Goal: Task Accomplishment & Management: Manage account settings

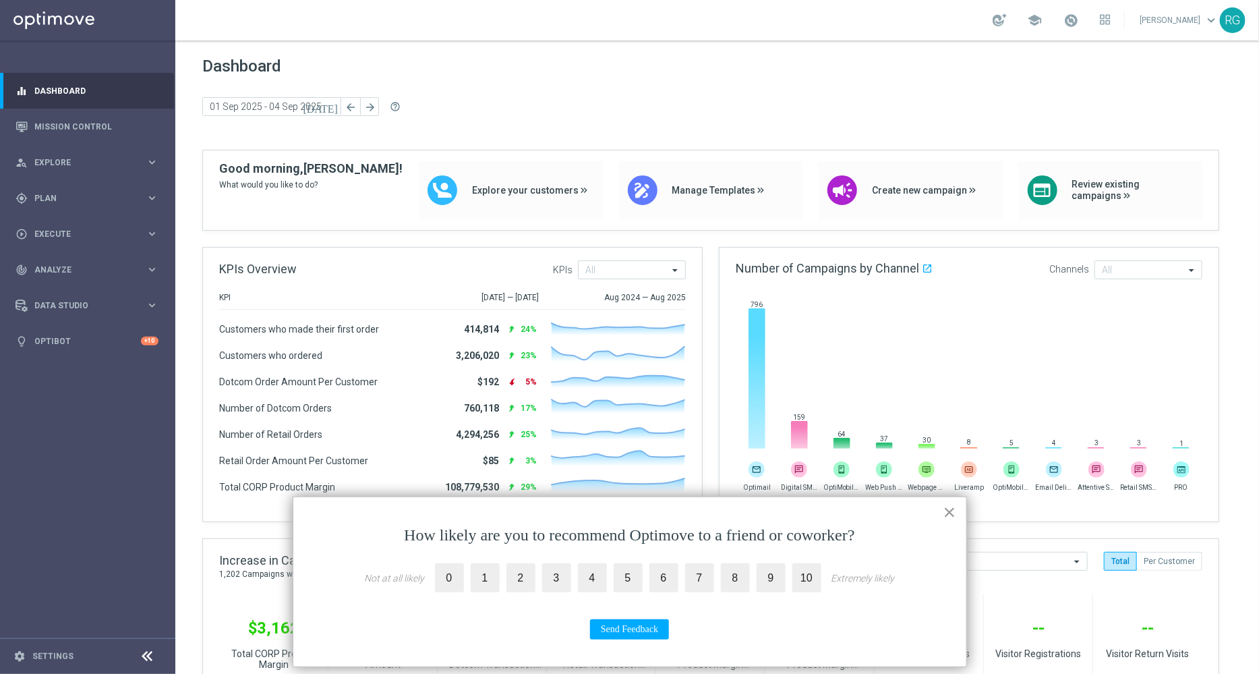
click at [946, 509] on button "×" at bounding box center [950, 512] width 13 height 22
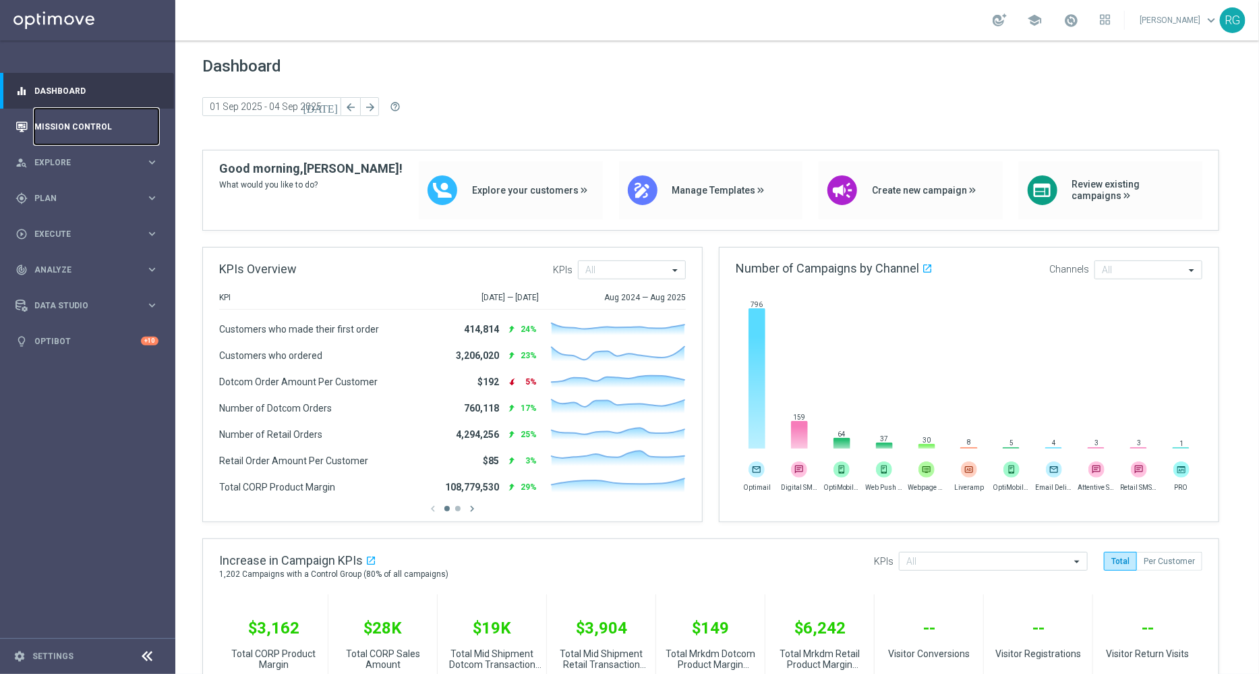
click at [71, 124] on link "Mission Control" at bounding box center [96, 127] width 124 height 36
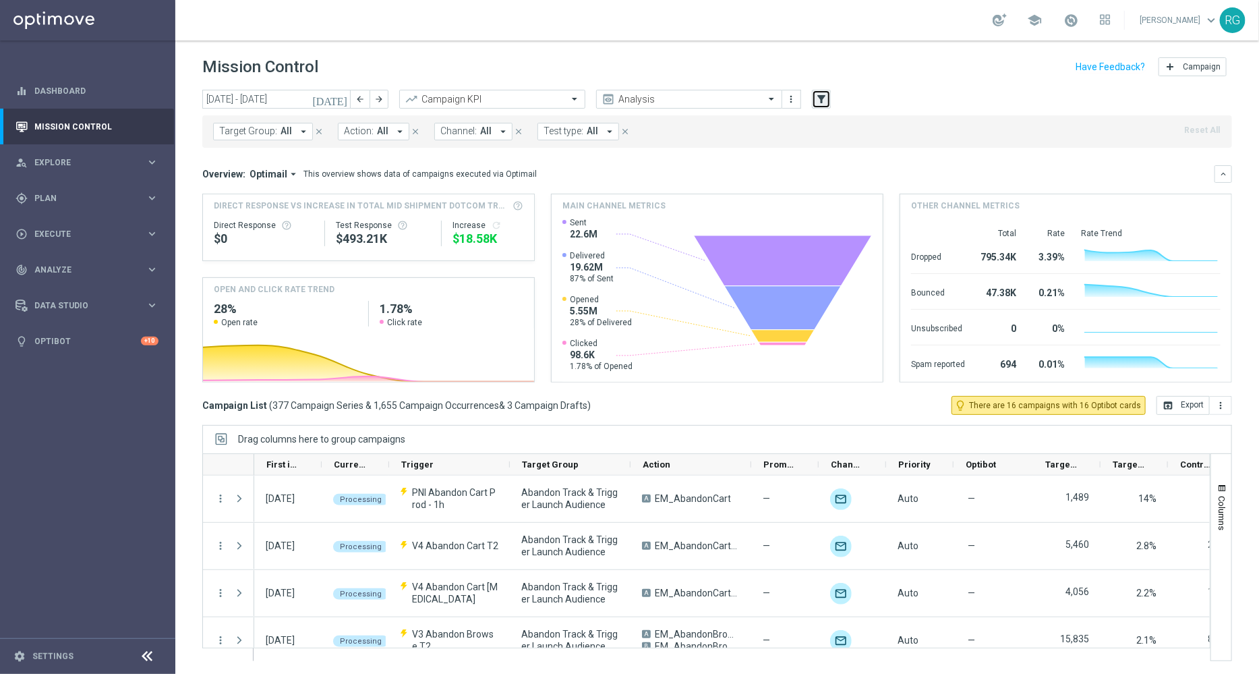
click at [815, 103] on icon "filter_alt" at bounding box center [821, 99] width 12 height 12
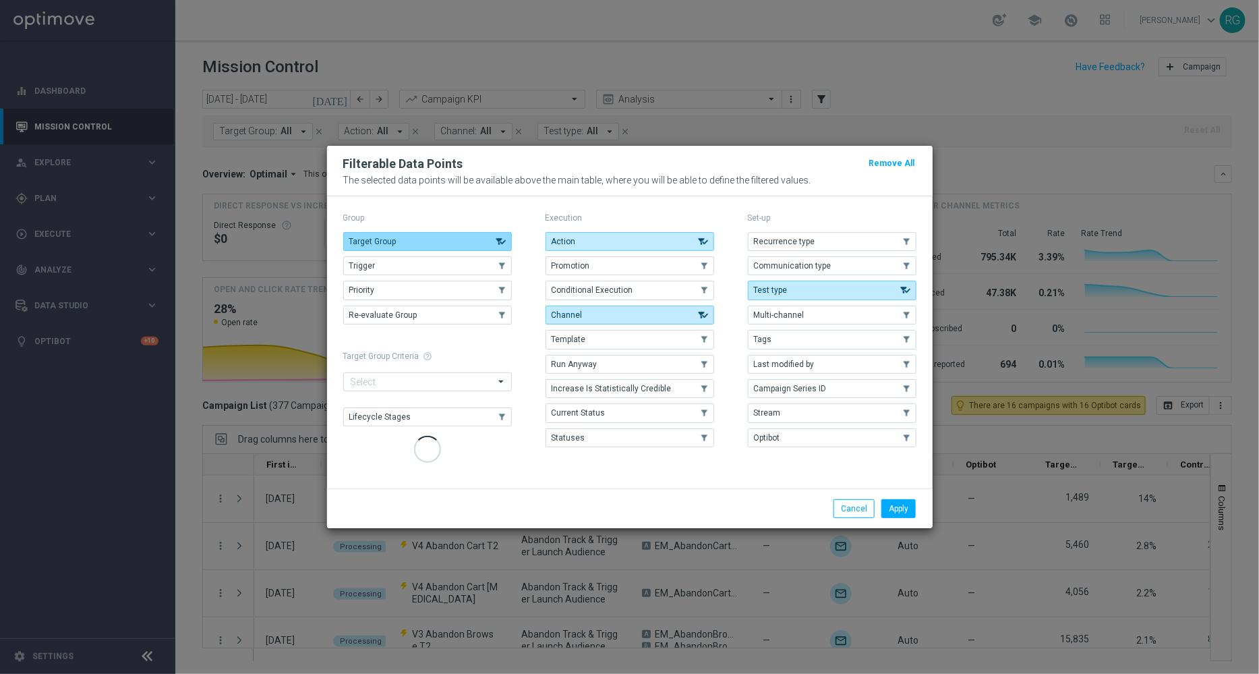
click at [462, 251] on button "Target Group" at bounding box center [427, 241] width 169 height 19
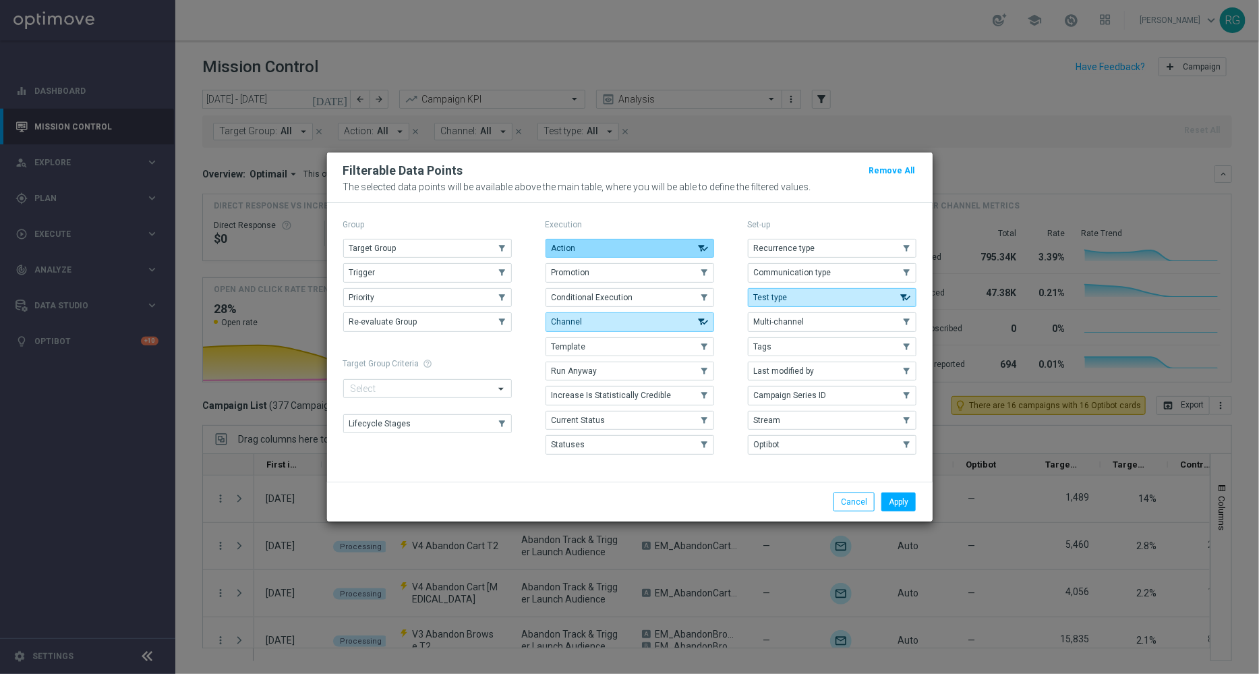
click at [597, 244] on button "Action" at bounding box center [630, 248] width 169 height 19
click at [648, 324] on button "Channel" at bounding box center [630, 321] width 169 height 19
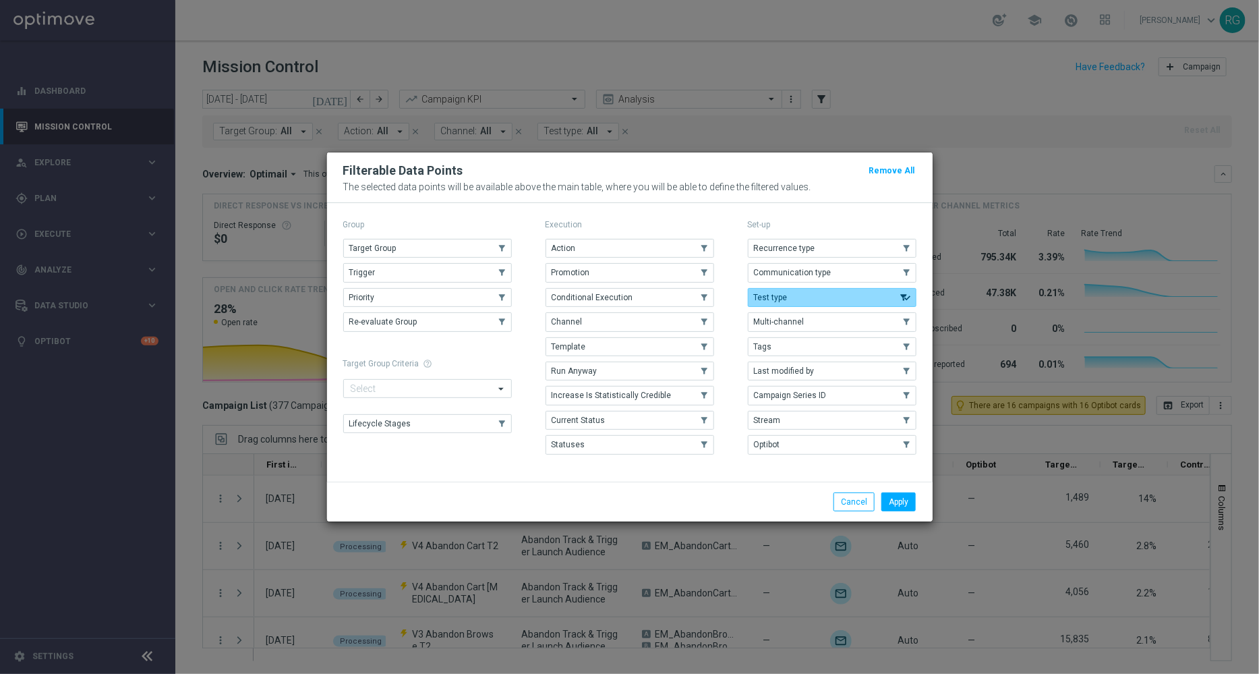
click at [807, 297] on button "Test type" at bounding box center [832, 297] width 169 height 19
click at [794, 349] on button "Tags" at bounding box center [832, 346] width 169 height 19
click at [900, 500] on button "Apply" at bounding box center [899, 501] width 34 height 19
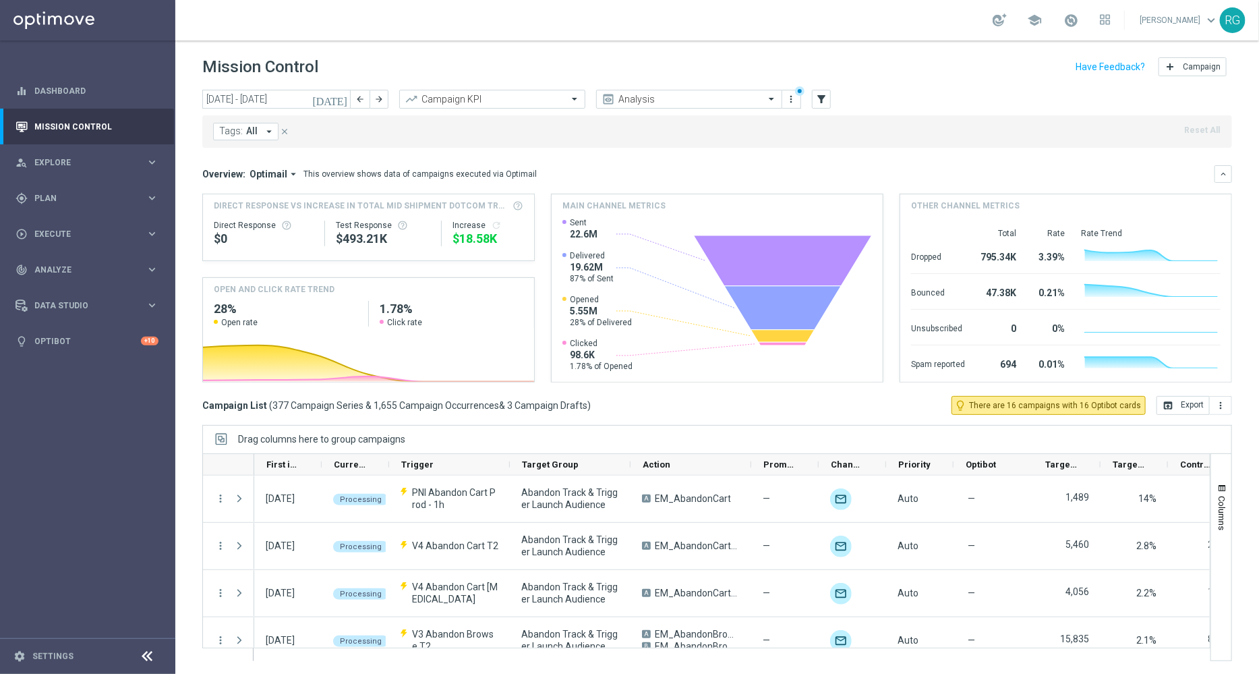
click at [256, 136] on button "Tags: All arrow_drop_down" at bounding box center [245, 132] width 65 height 18
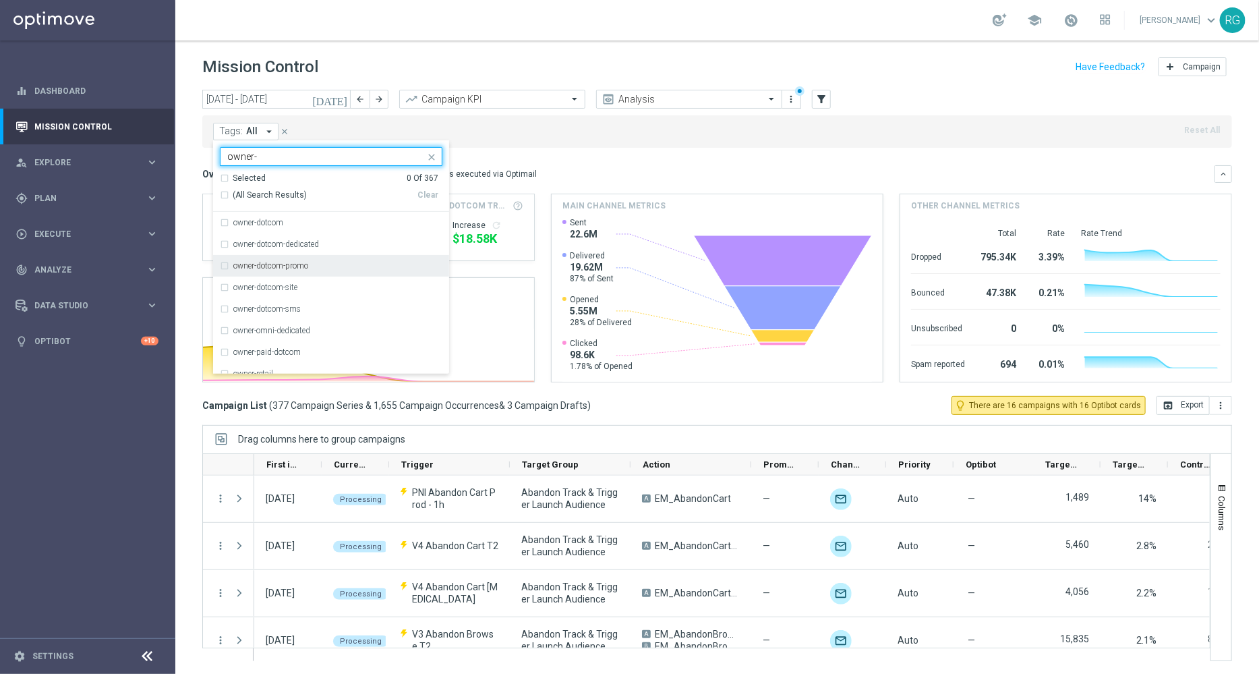
click at [308, 268] on label "owner-dotcom-promo" at bounding box center [270, 266] width 75 height 8
type input "owner-"
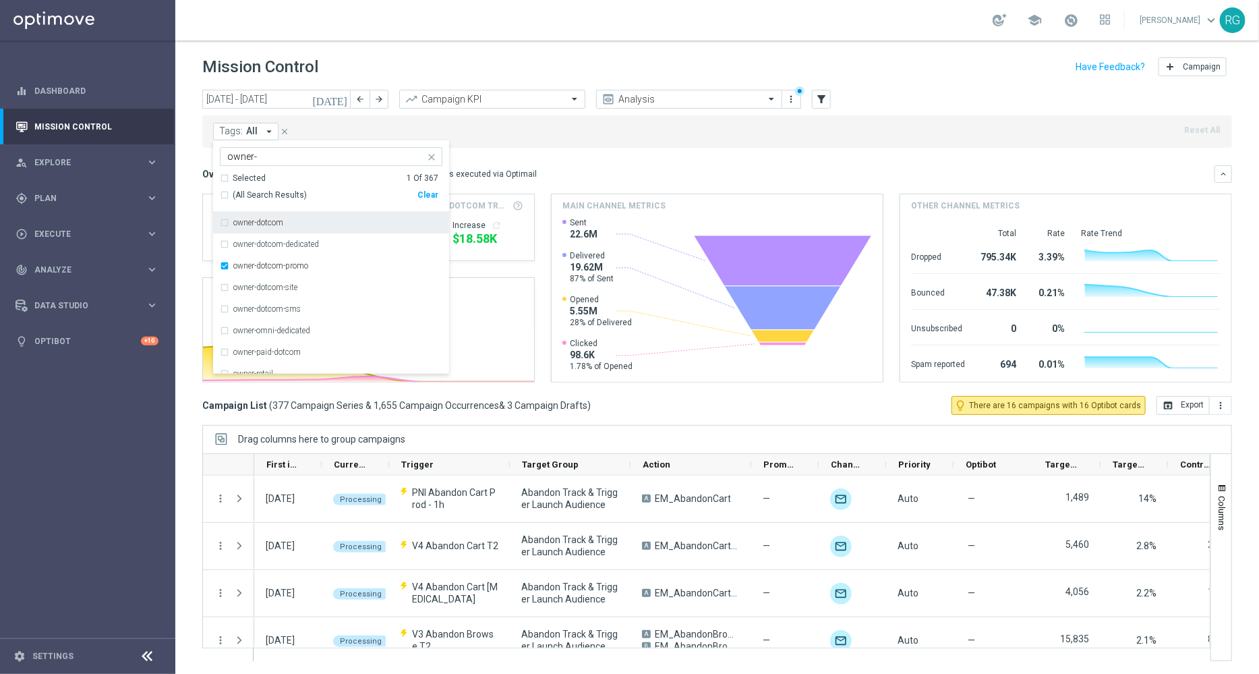
click at [612, 161] on mini-dashboard "Overview: Optimail arrow_drop_down This overview shows data of campaigns execut…" at bounding box center [717, 272] width 1030 height 248
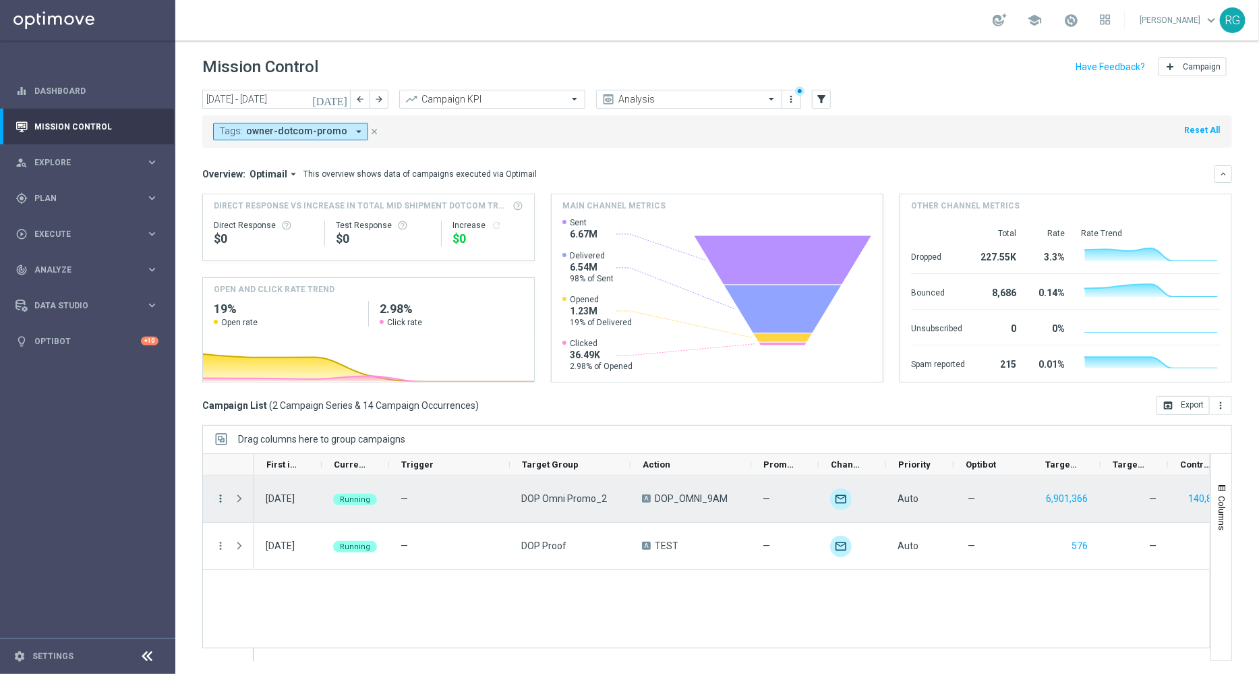
click at [217, 503] on icon "more_vert" at bounding box center [220, 498] width 12 height 12
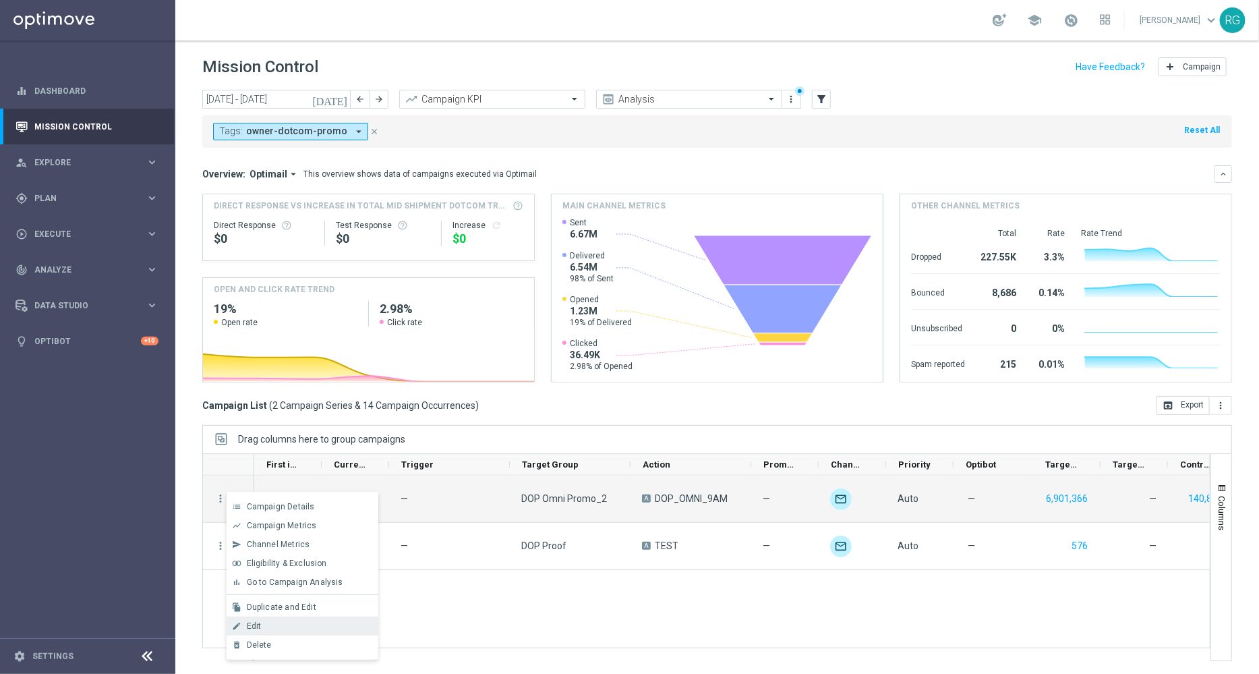
click at [277, 629] on div "Edit" at bounding box center [309, 625] width 125 height 9
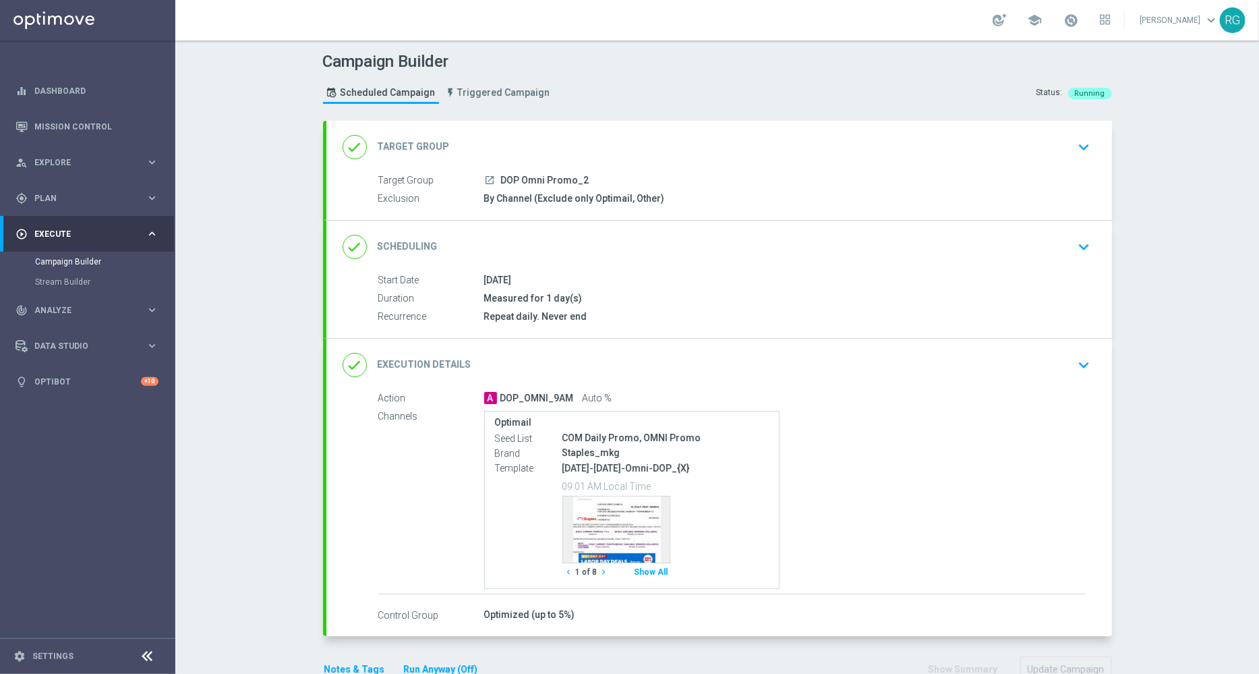
click at [1077, 362] on icon "keyboard_arrow_down" at bounding box center [1085, 365] width 20 height 20
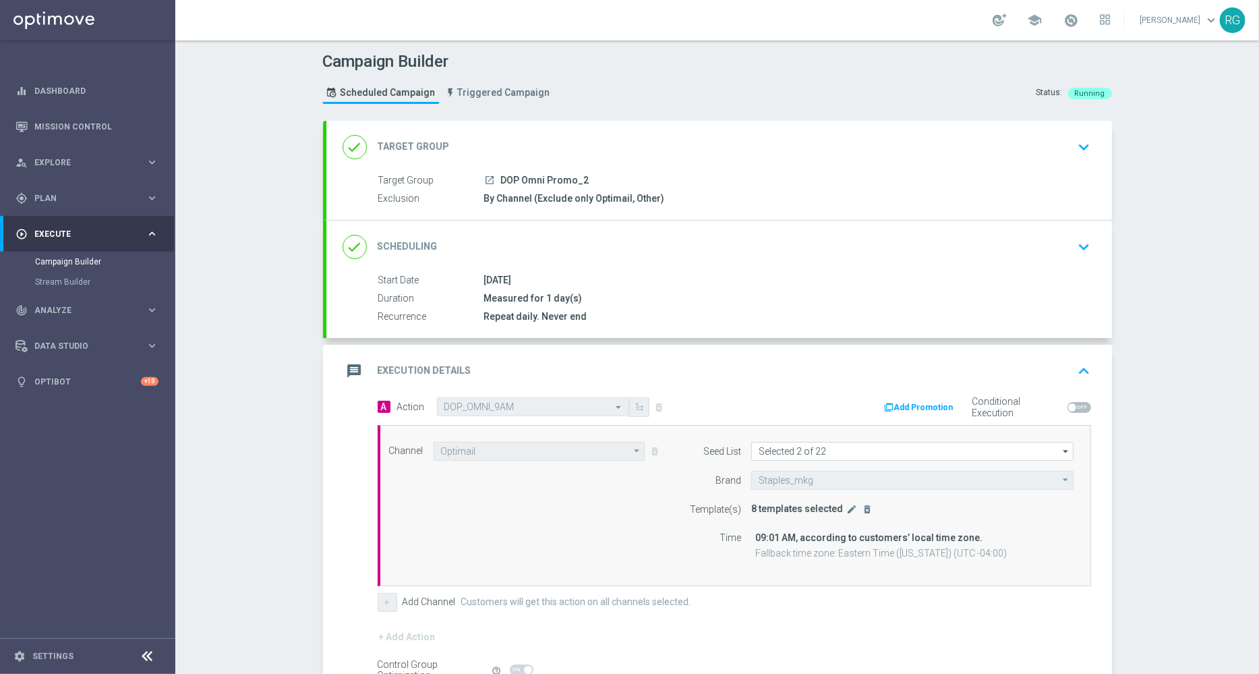
scroll to position [148, 0]
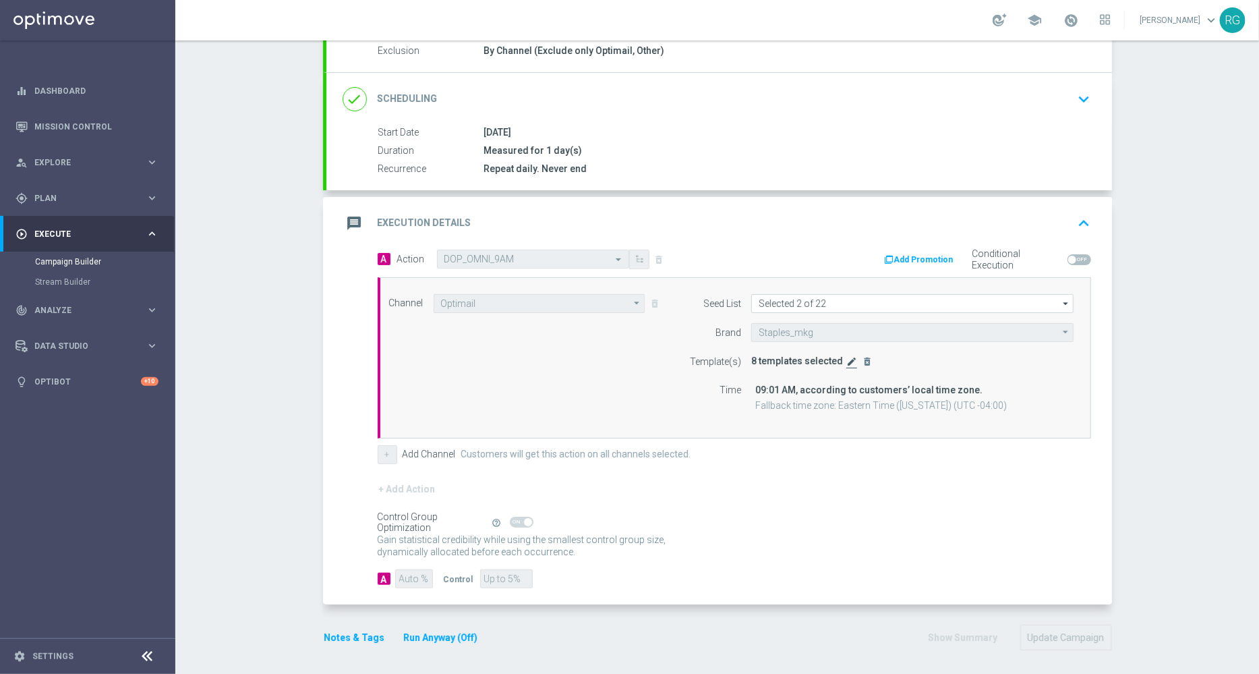
click at [847, 359] on icon "edit" at bounding box center [852, 361] width 11 height 11
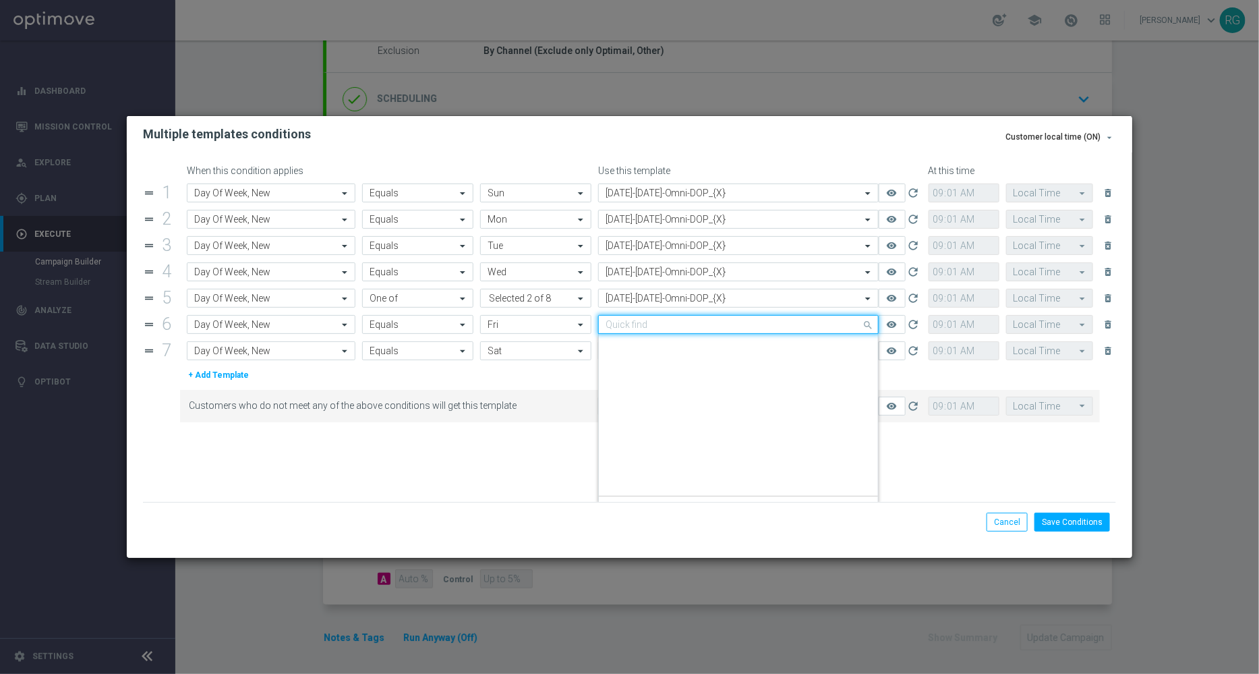
click at [641, 323] on input "text" at bounding box center [725, 324] width 239 height 11
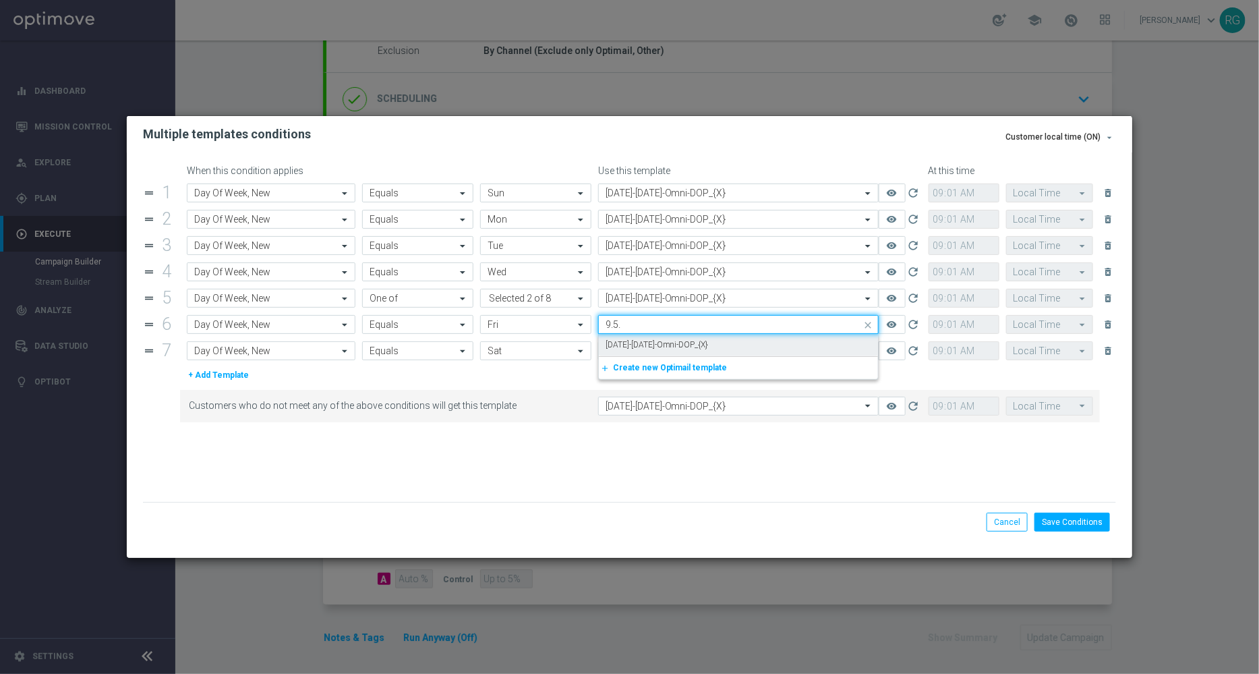
click at [642, 340] on label "[DATE]-[DATE]-Omni-DOP_{X}" at bounding box center [657, 344] width 103 height 11
type input "9.5."
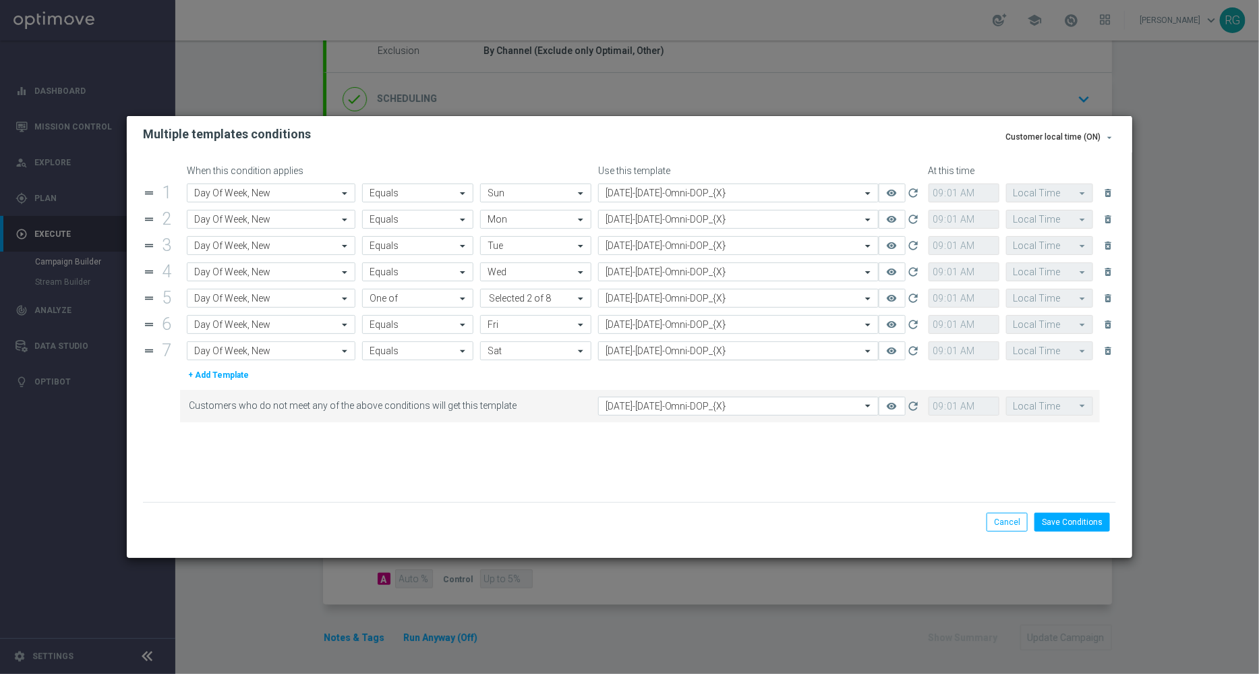
click at [637, 354] on input "text" at bounding box center [725, 350] width 239 height 11
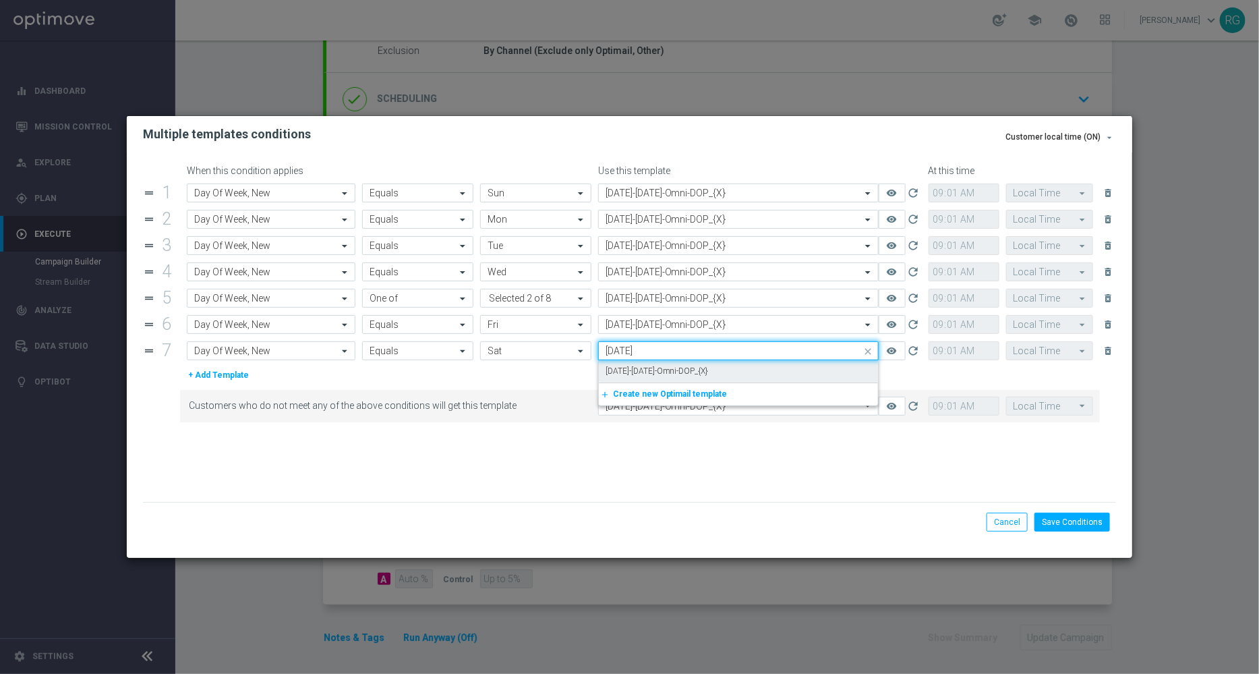
click at [630, 368] on label "[DATE]-[DATE]-Omni-DOP_{X}" at bounding box center [657, 371] width 103 height 11
type input "[DATE]"
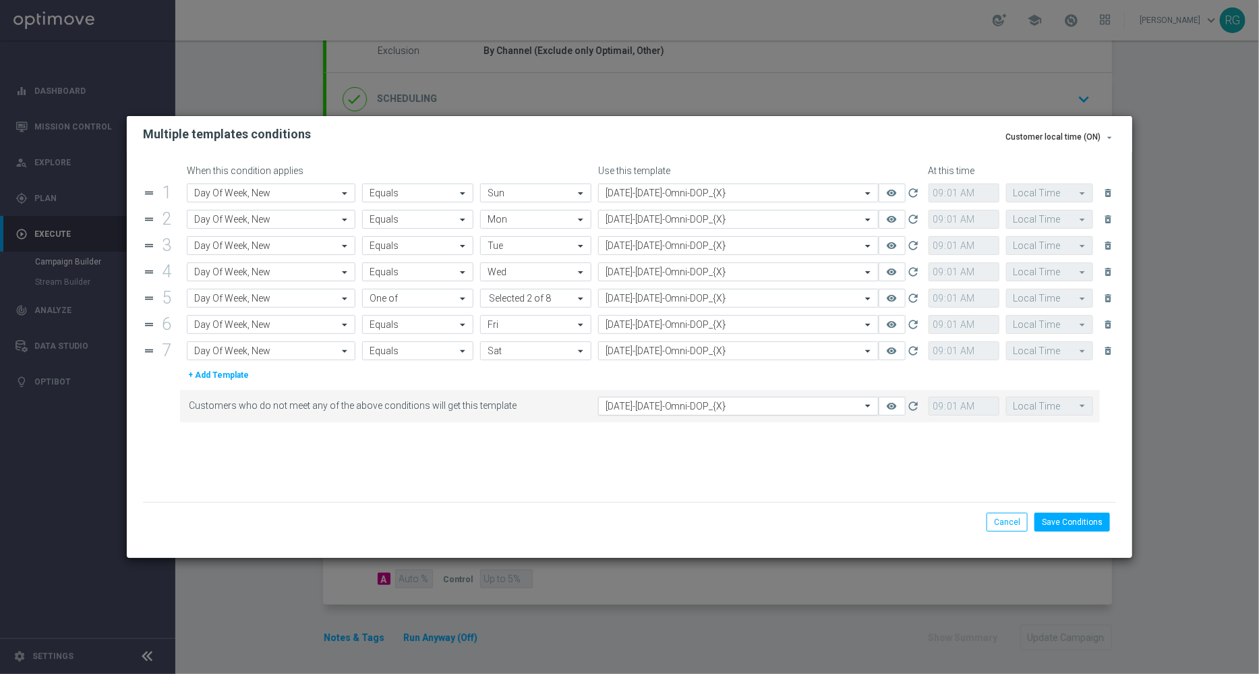
click at [630, 403] on input "text" at bounding box center [725, 406] width 239 height 11
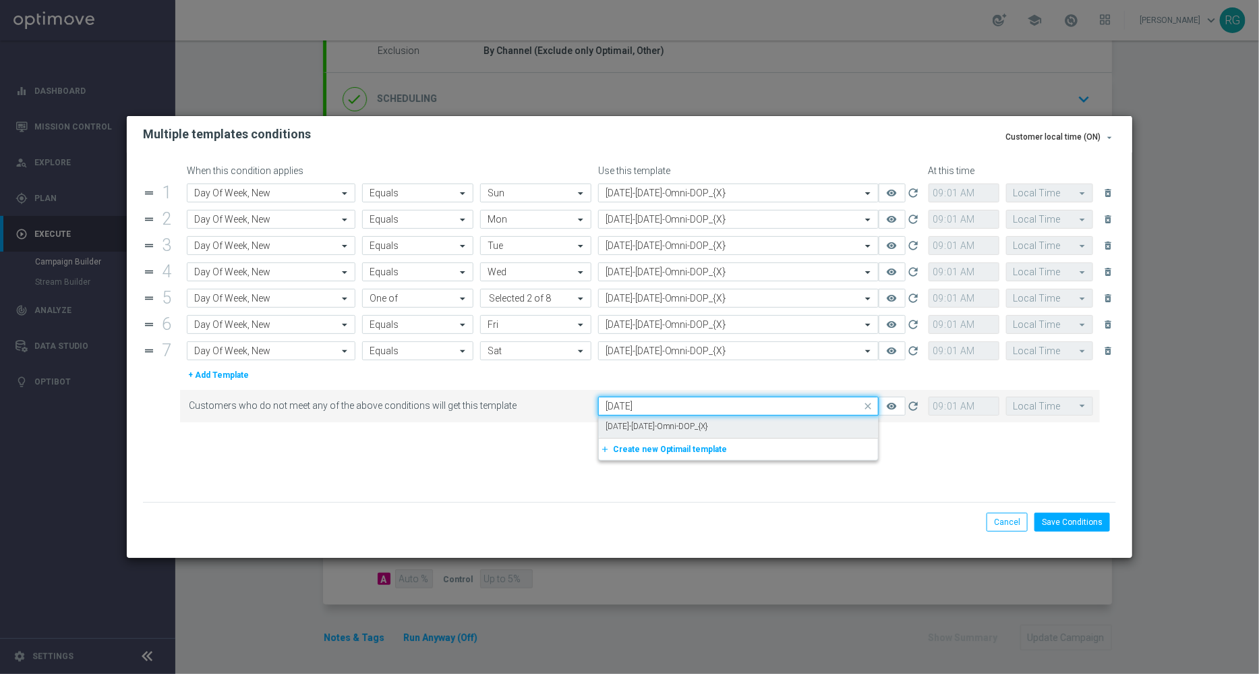
click at [645, 421] on label "[DATE]-[DATE]-Omni-DOP_{X}" at bounding box center [657, 426] width 103 height 11
type input "[DATE]"
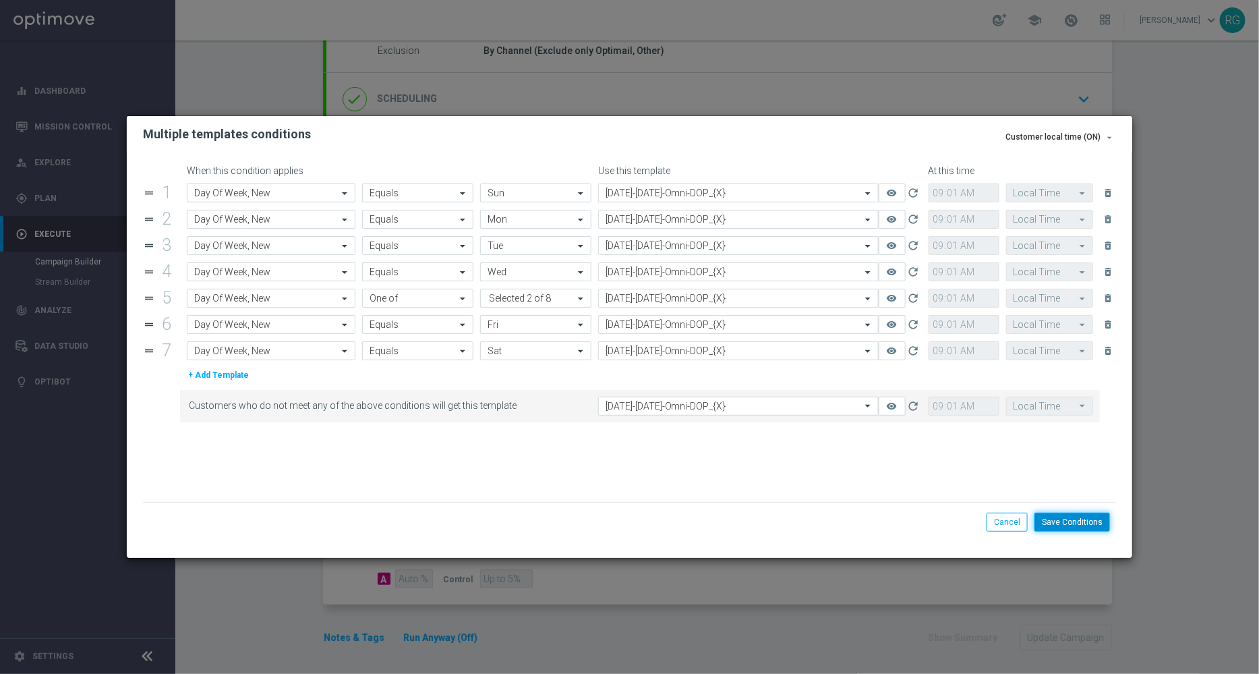
click at [1099, 527] on button "Save Conditions" at bounding box center [1073, 522] width 76 height 19
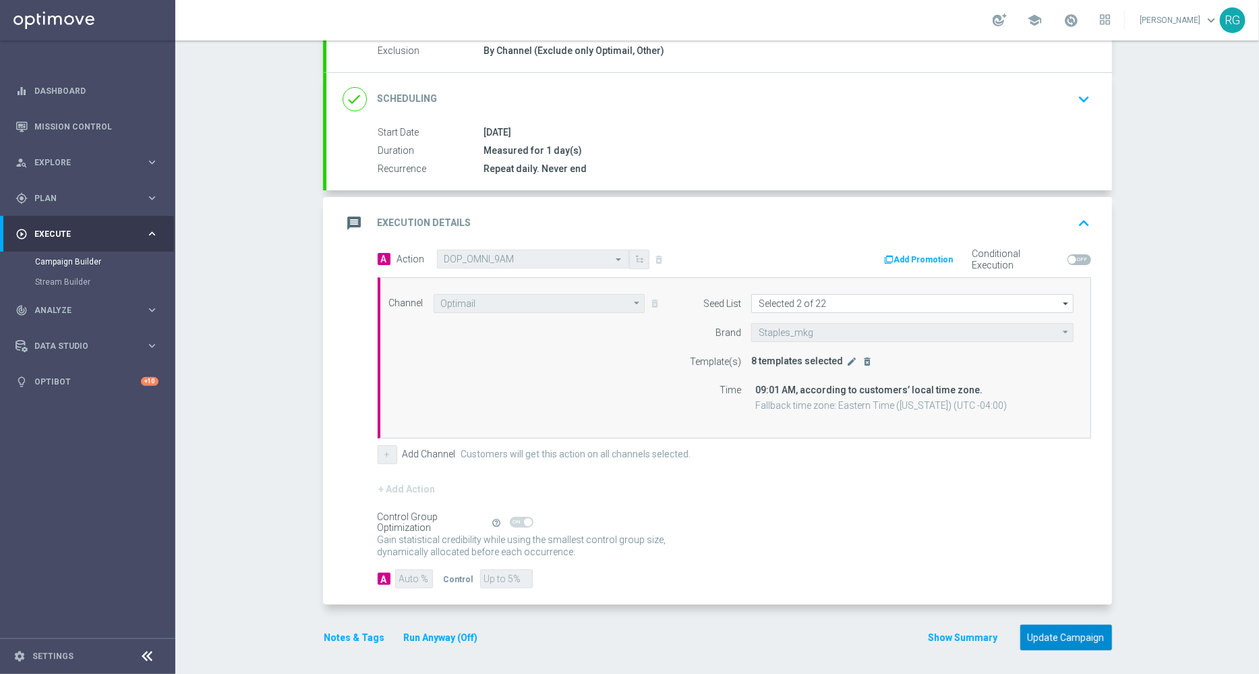
click at [1083, 637] on button "Update Campaign" at bounding box center [1067, 638] width 92 height 26
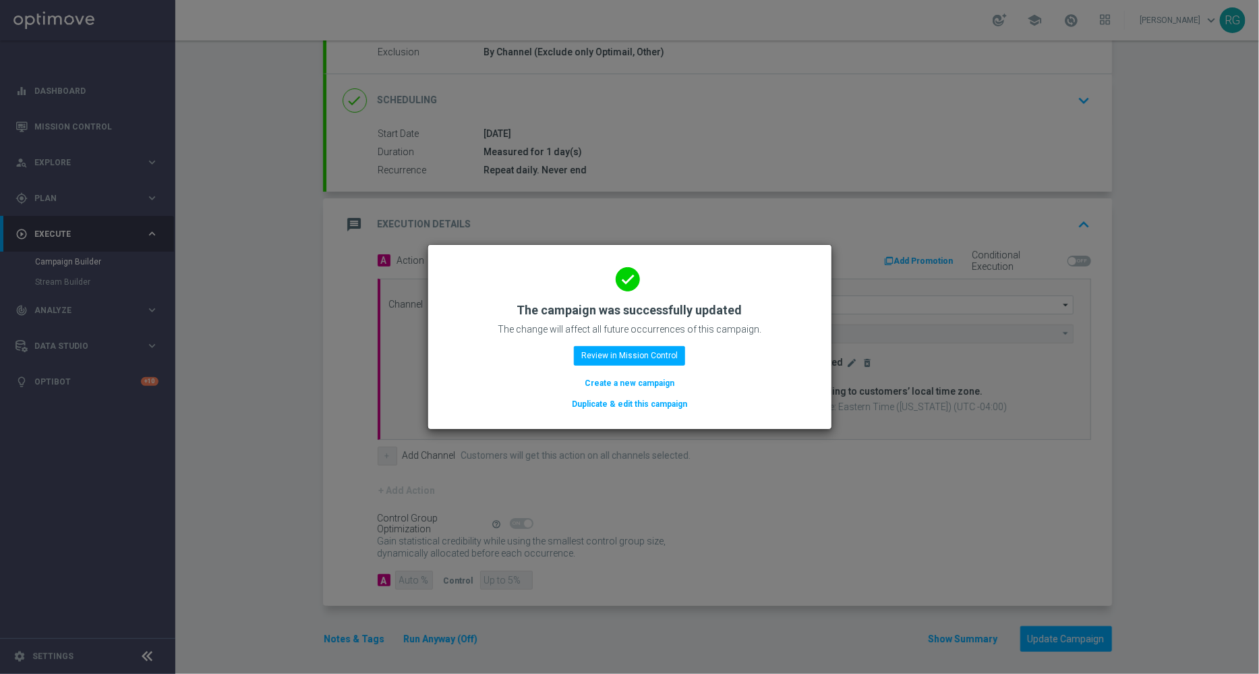
scroll to position [148, 0]
click at [641, 357] on button "Review in Mission Control" at bounding box center [629, 355] width 111 height 19
